Goal: Information Seeking & Learning: Learn about a topic

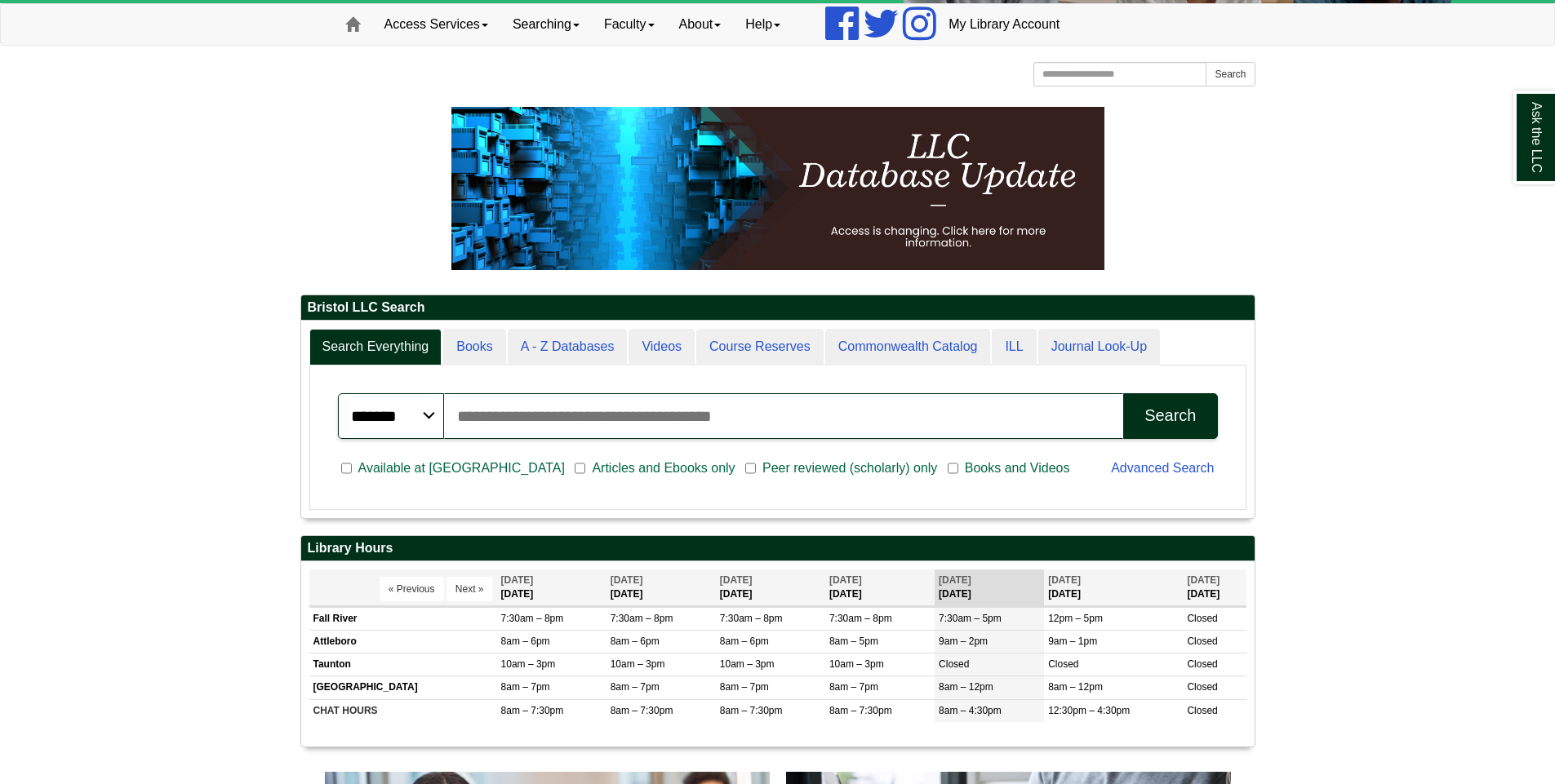
click at [626, 423] on input "Search articles, books, journals & more" at bounding box center [784, 416] width 680 height 45
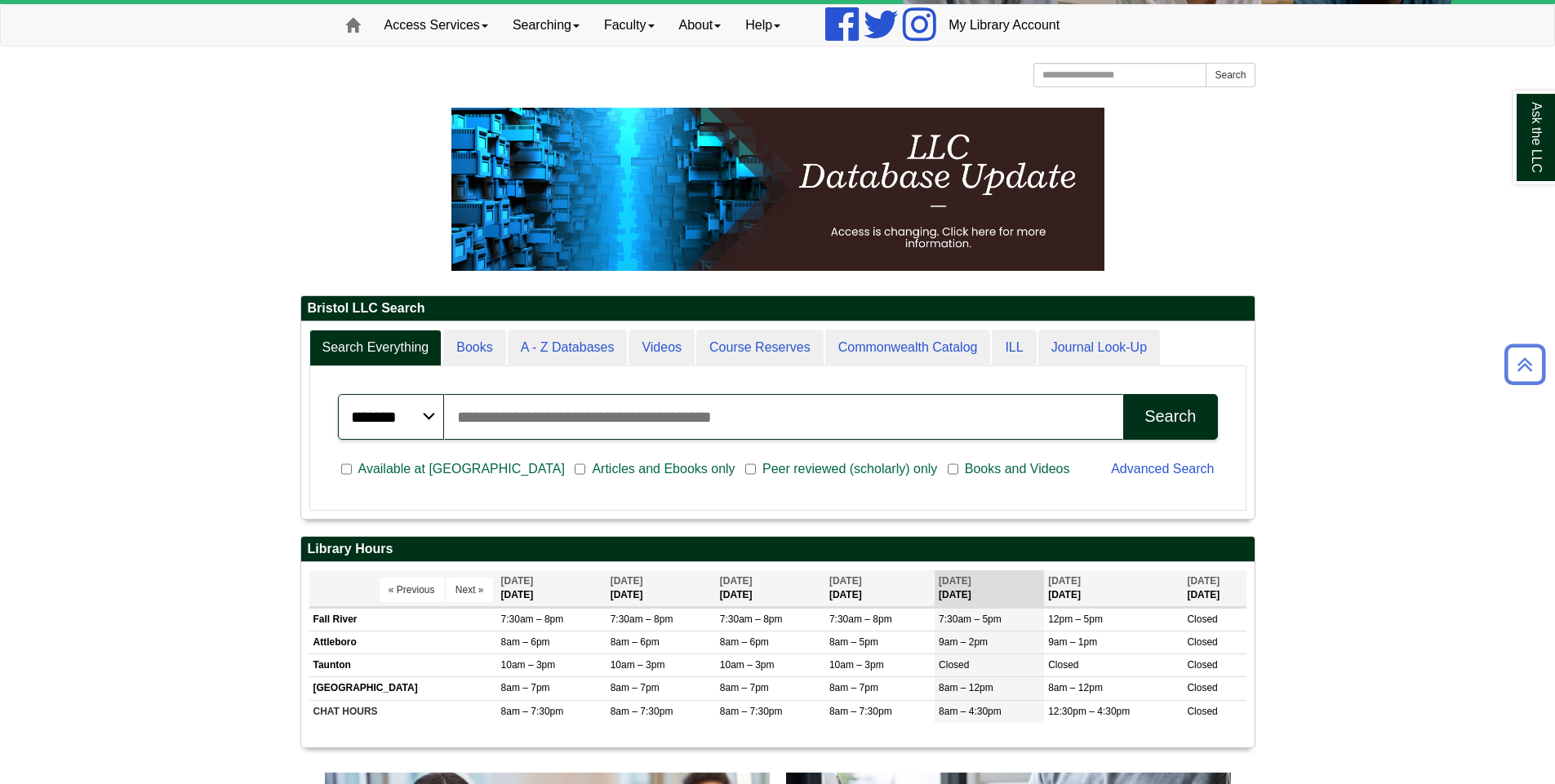
scroll to position [81, 0]
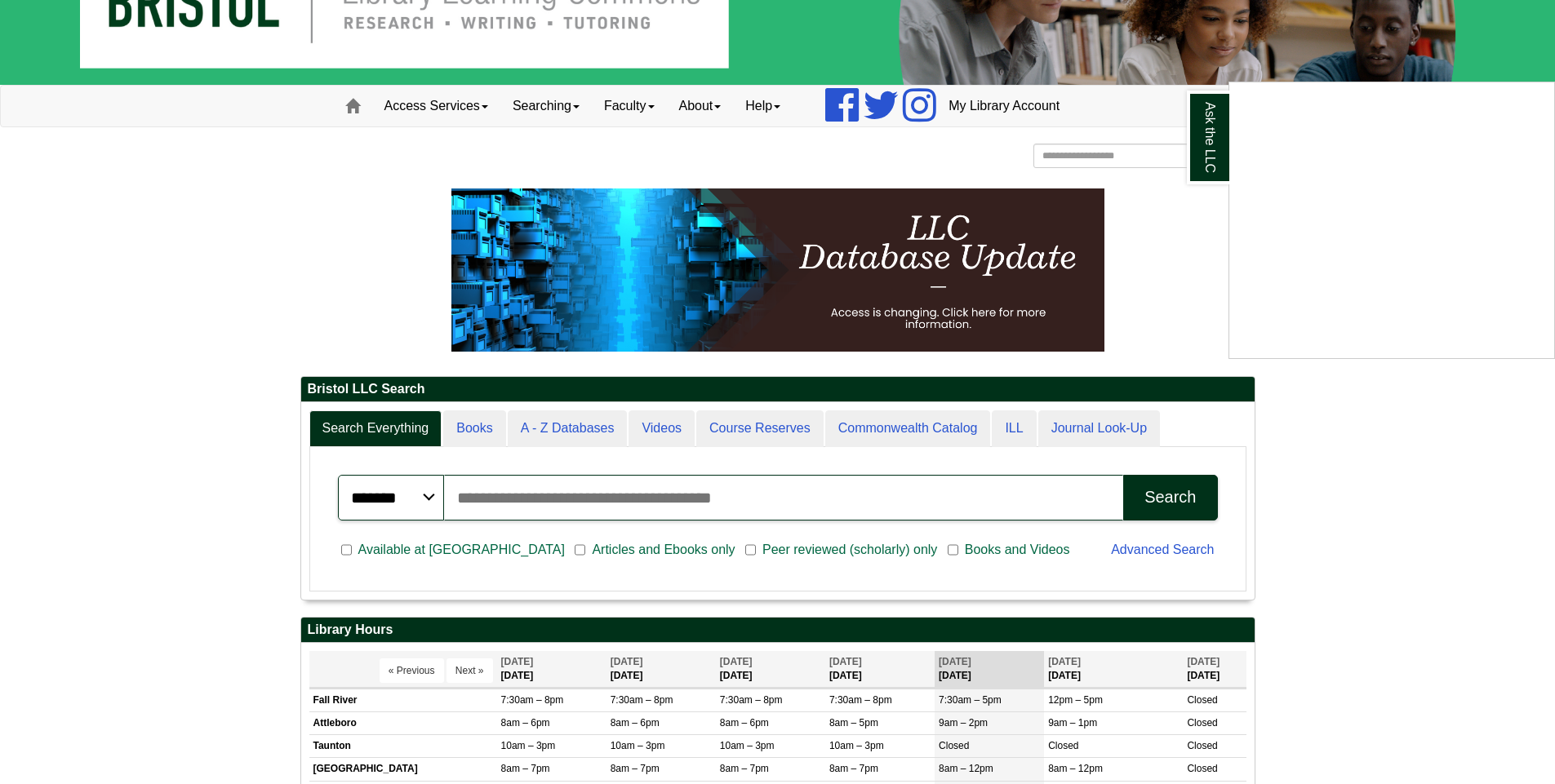
click at [488, 435] on div "Ask the LLC" at bounding box center [778, 392] width 1555 height 784
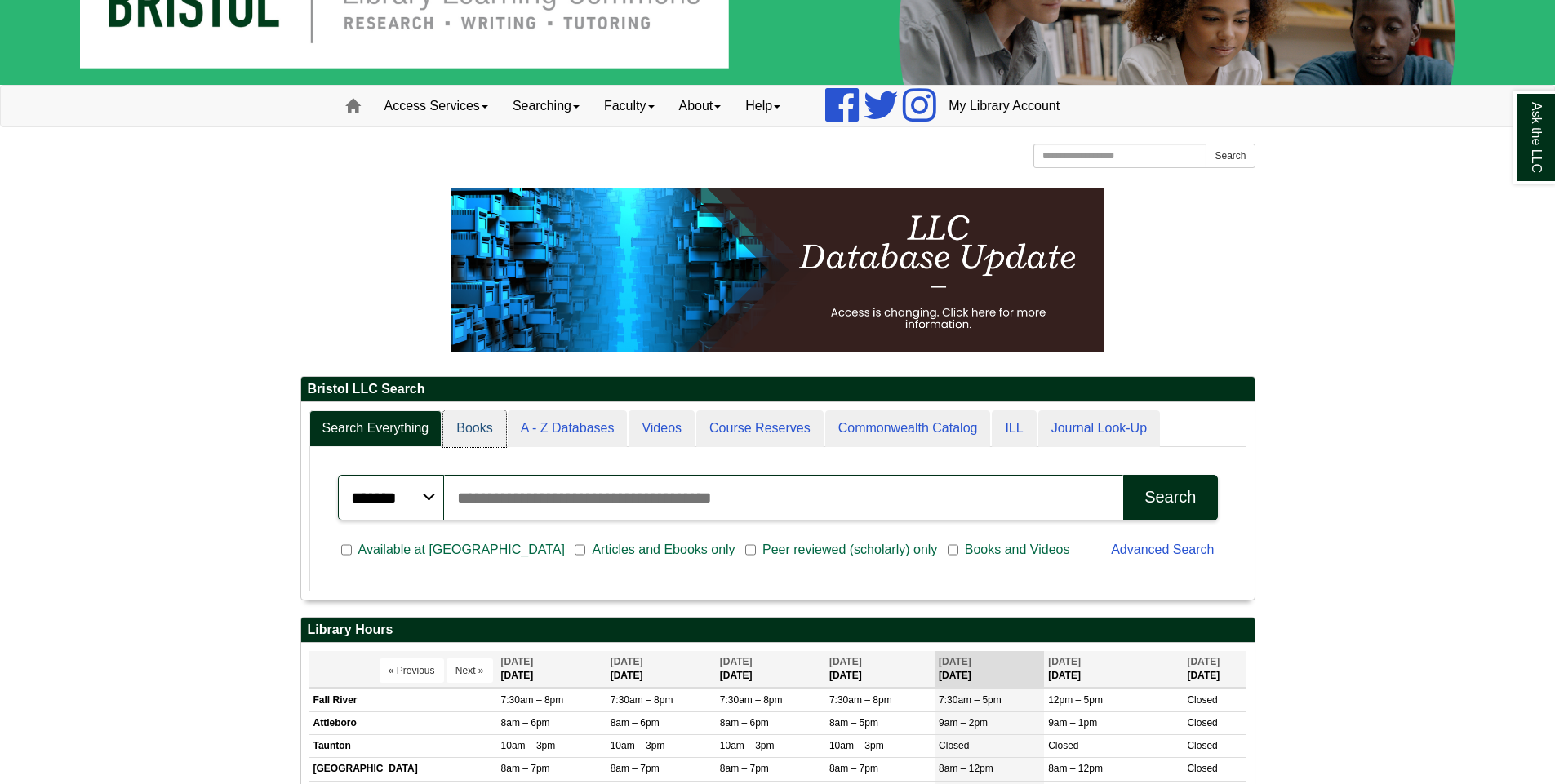
click at [488, 435] on link "Books" at bounding box center [474, 428] width 62 height 37
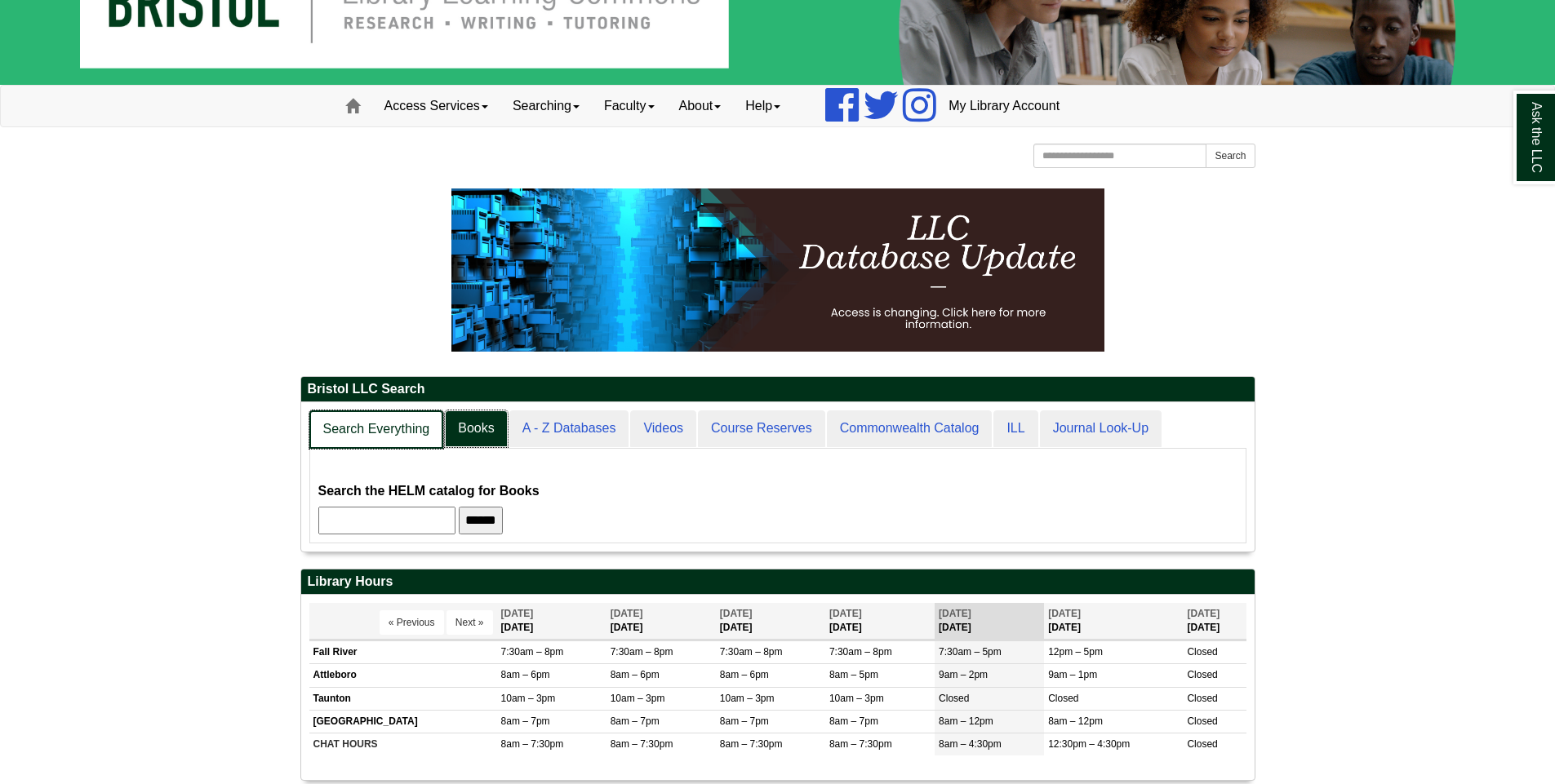
scroll to position [149, 953]
click at [390, 439] on link "Search Everything" at bounding box center [376, 429] width 135 height 39
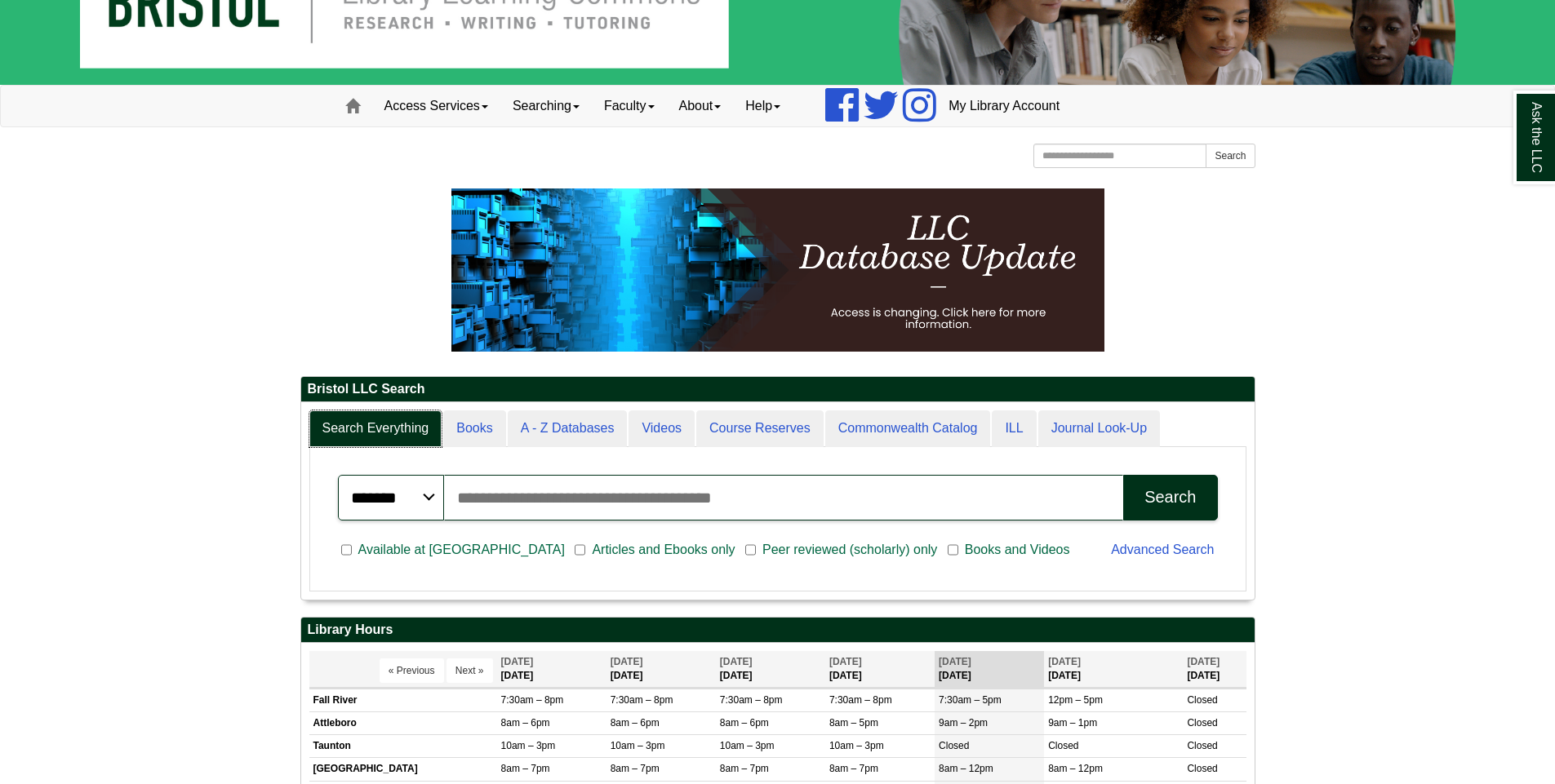
scroll to position [196, 953]
click at [560, 495] on input "Search articles, books, journals & more" at bounding box center [784, 498] width 680 height 45
type input "*"
type input "**********"
click at [1123, 475] on button "Search" at bounding box center [1170, 498] width 94 height 45
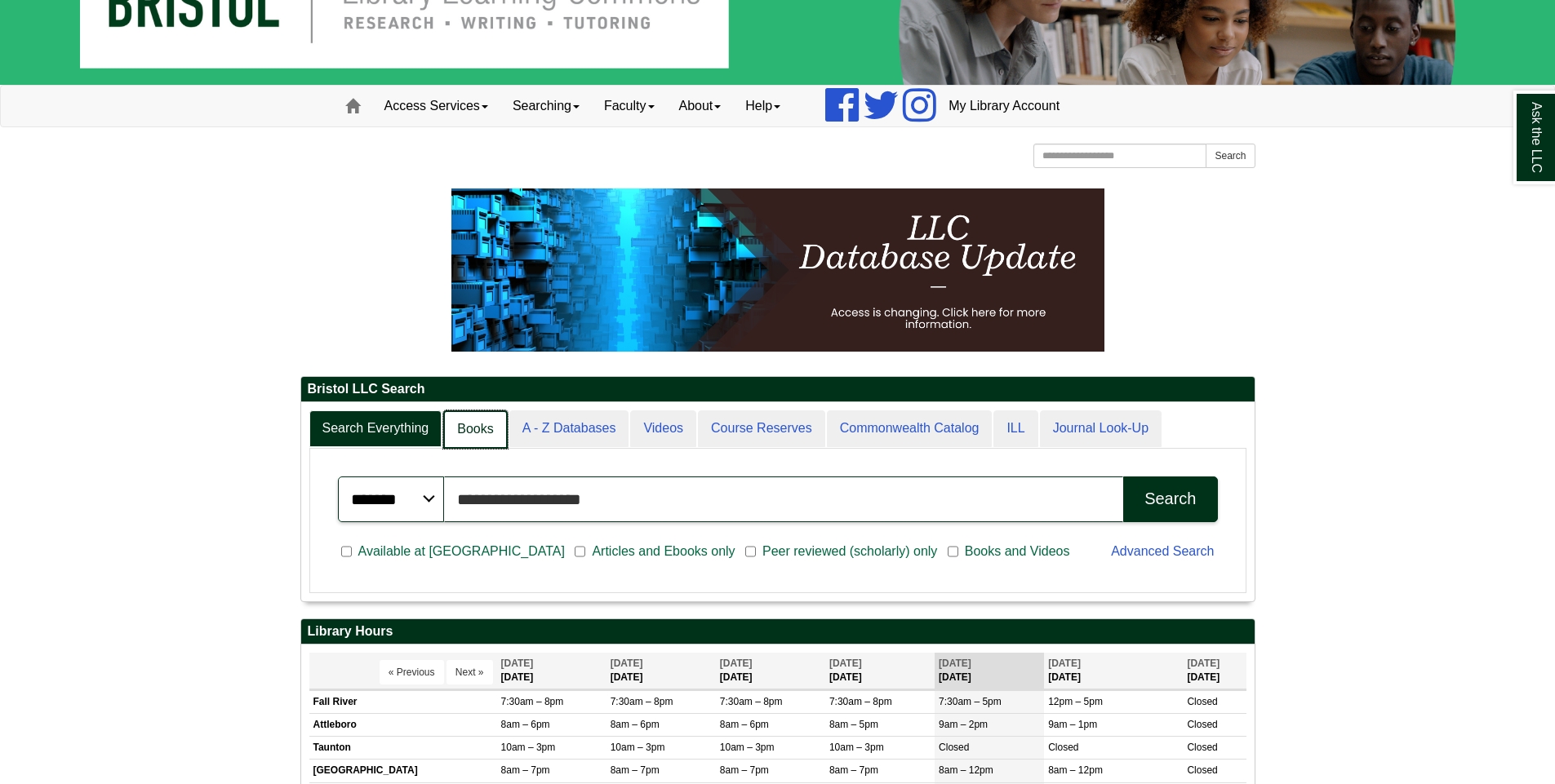
scroll to position [9, 9]
click at [478, 432] on link "Books" at bounding box center [474, 429] width 63 height 39
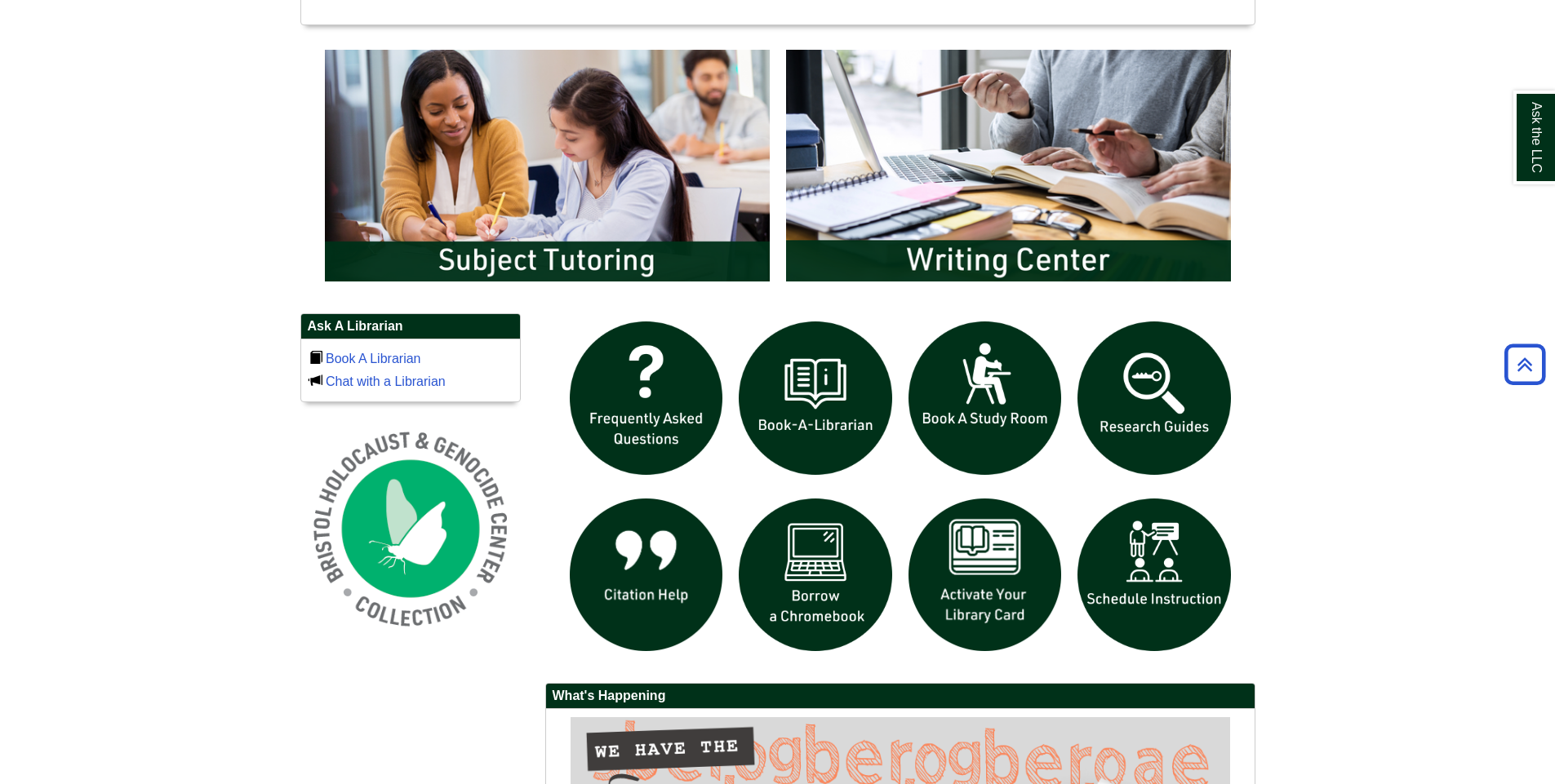
scroll to position [980, 0]
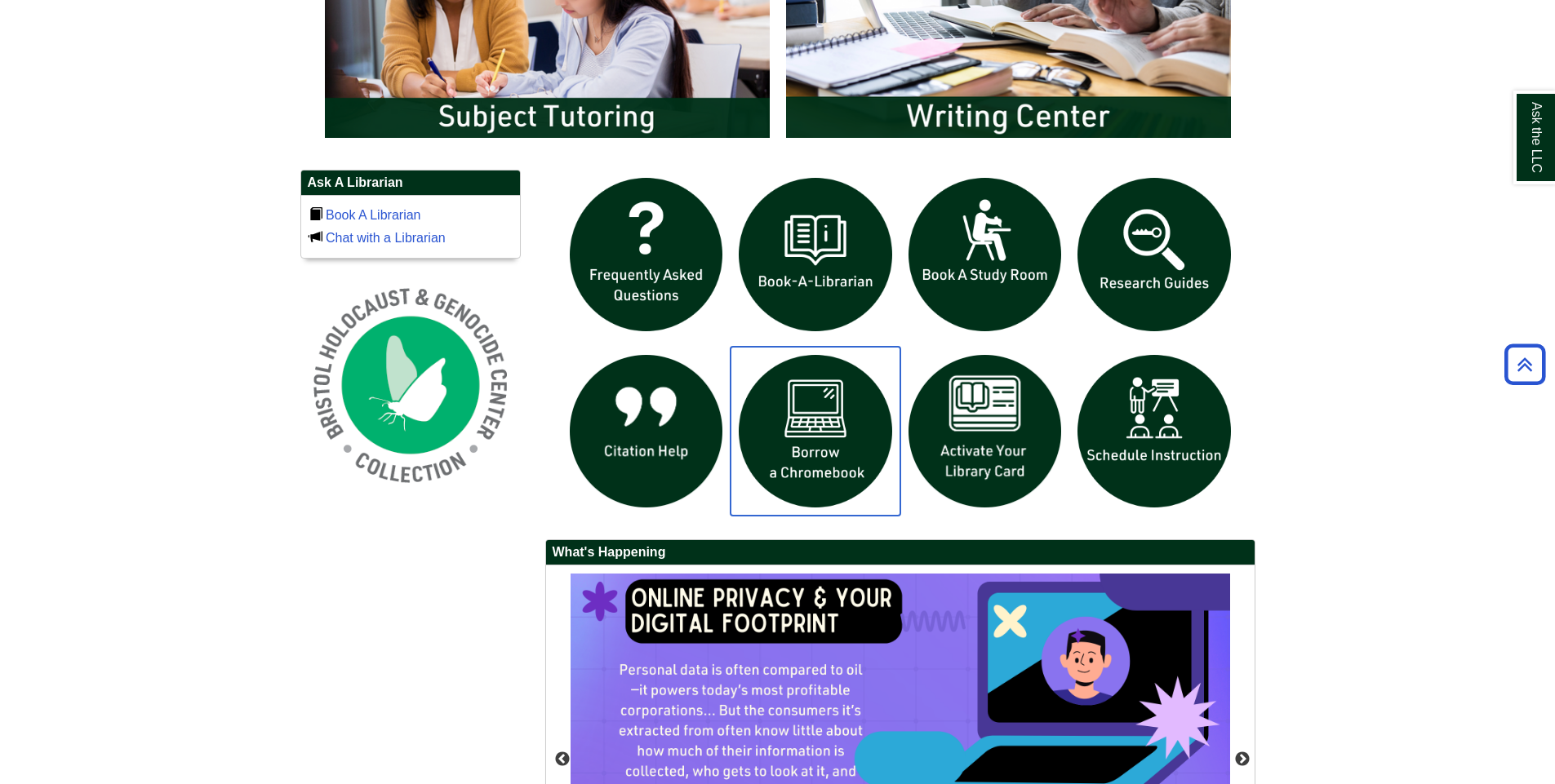
click at [821, 472] on img "slideshow" at bounding box center [815, 432] width 170 height 170
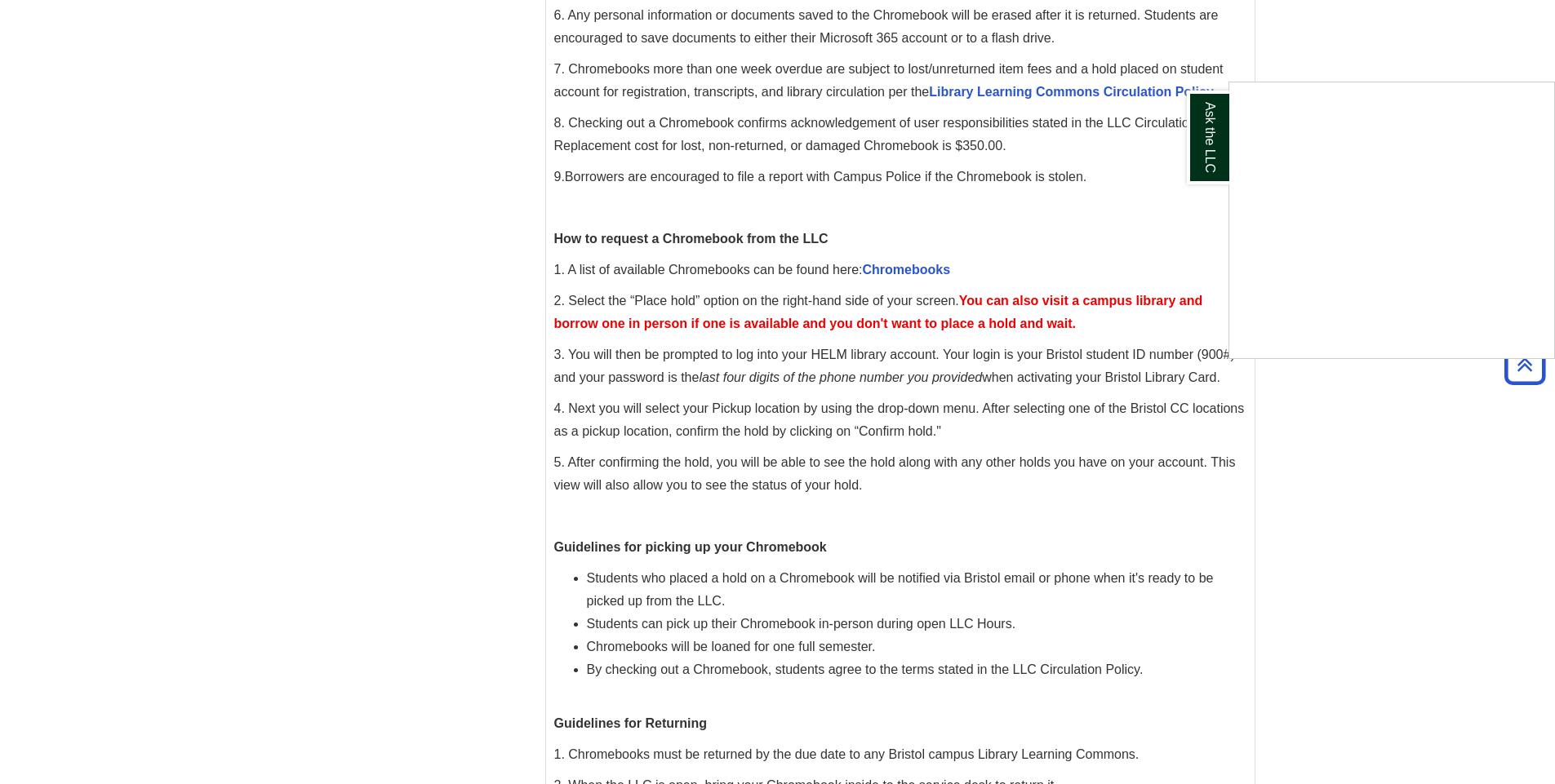
scroll to position [481, 0]
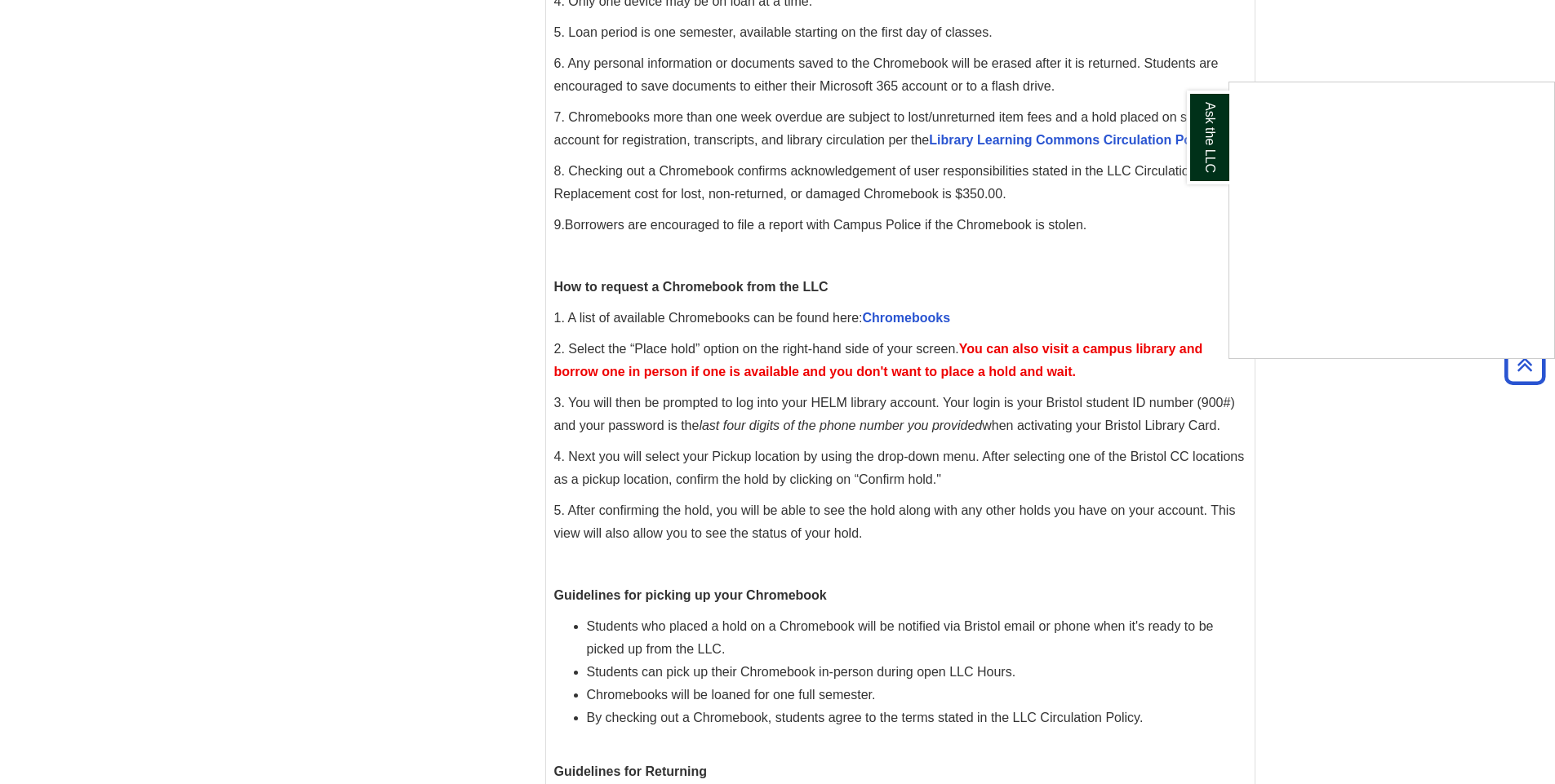
click at [893, 321] on div "Ask the LLC" at bounding box center [778, 392] width 1555 height 784
click at [894, 320] on link "Chromebooks" at bounding box center [906, 317] width 88 height 14
